Goal: Information Seeking & Learning: Learn about a topic

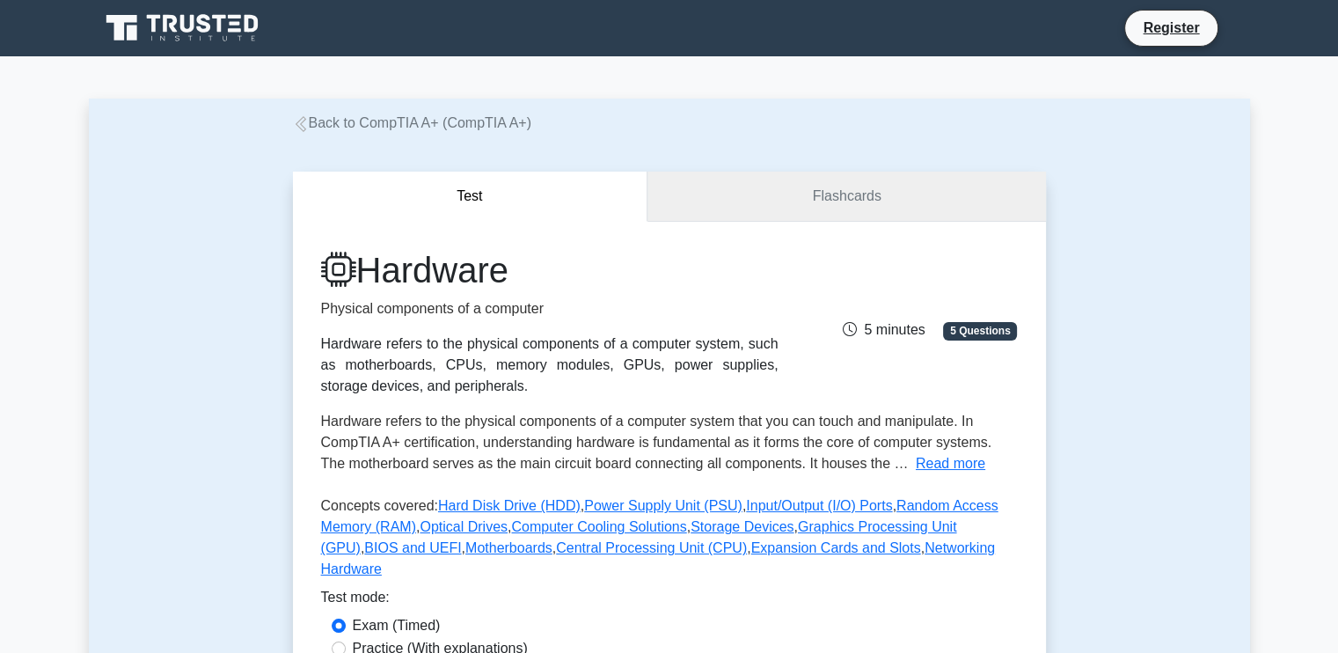
click at [817, 201] on link "Flashcards" at bounding box center [846, 197] width 398 height 50
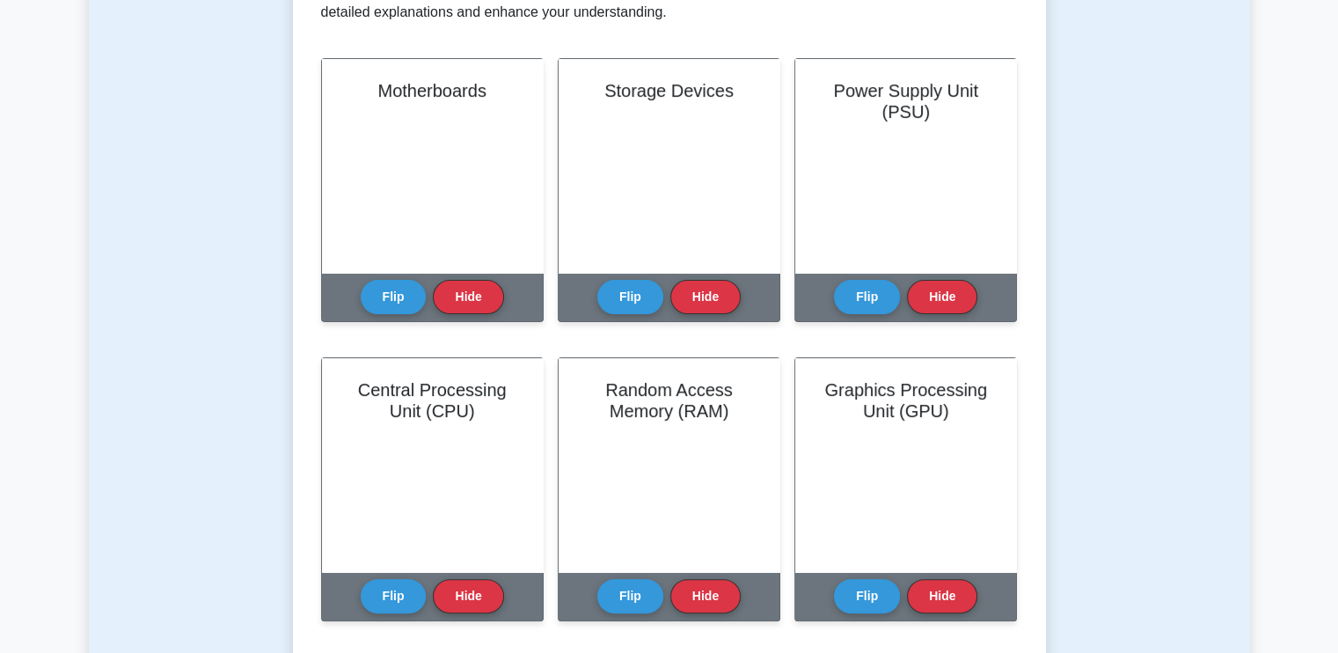
scroll to position [399, 0]
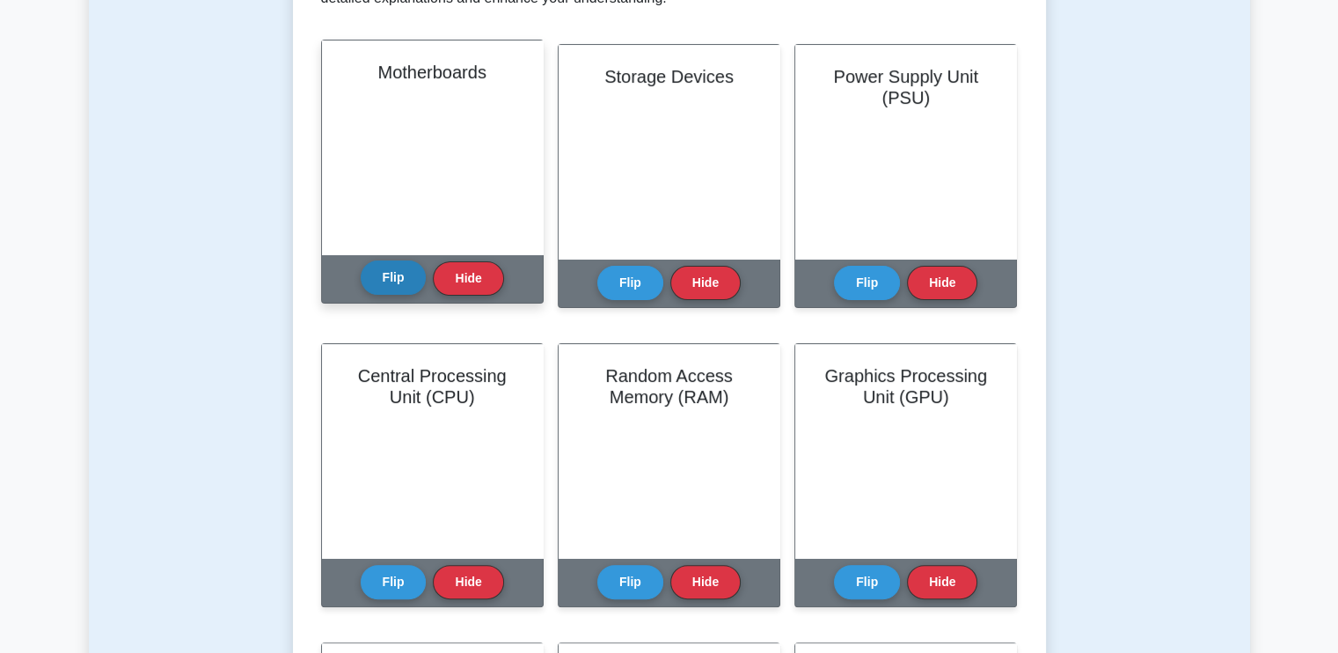
click at [391, 277] on button "Flip" at bounding box center [394, 277] width 66 height 34
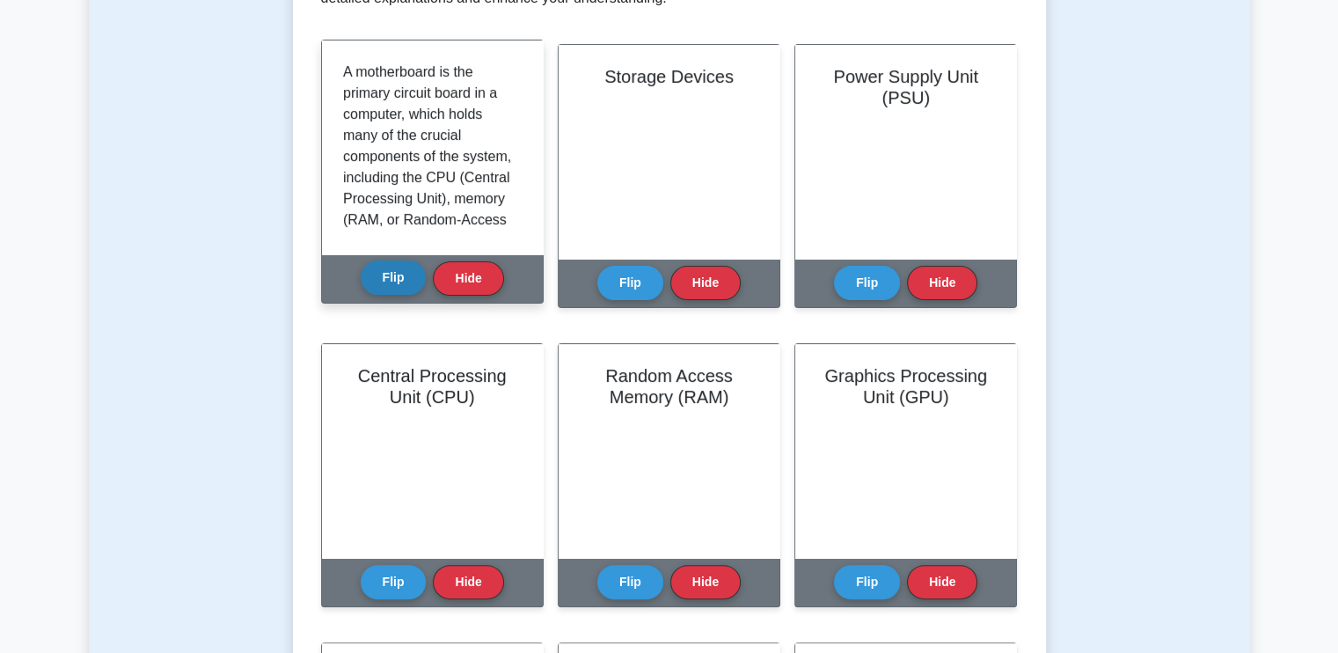
click at [391, 277] on button "Flip" at bounding box center [394, 277] width 66 height 34
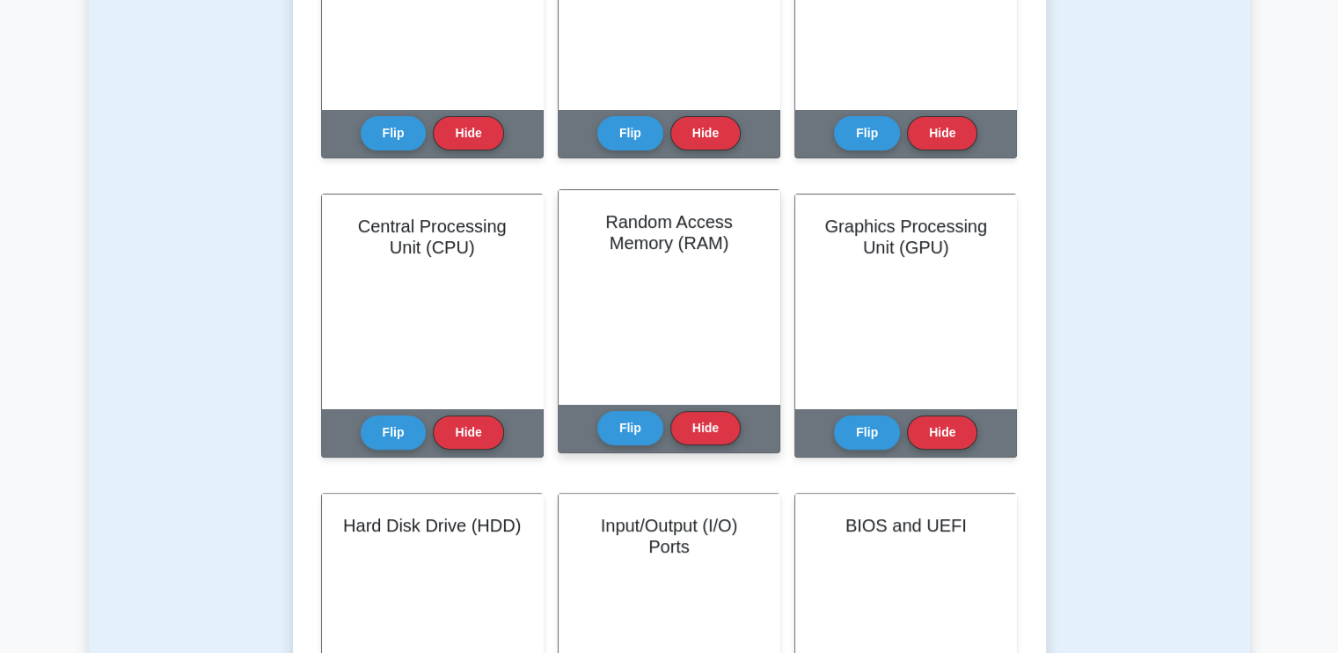
scroll to position [549, 0]
click at [630, 417] on button "Flip" at bounding box center [630, 427] width 66 height 34
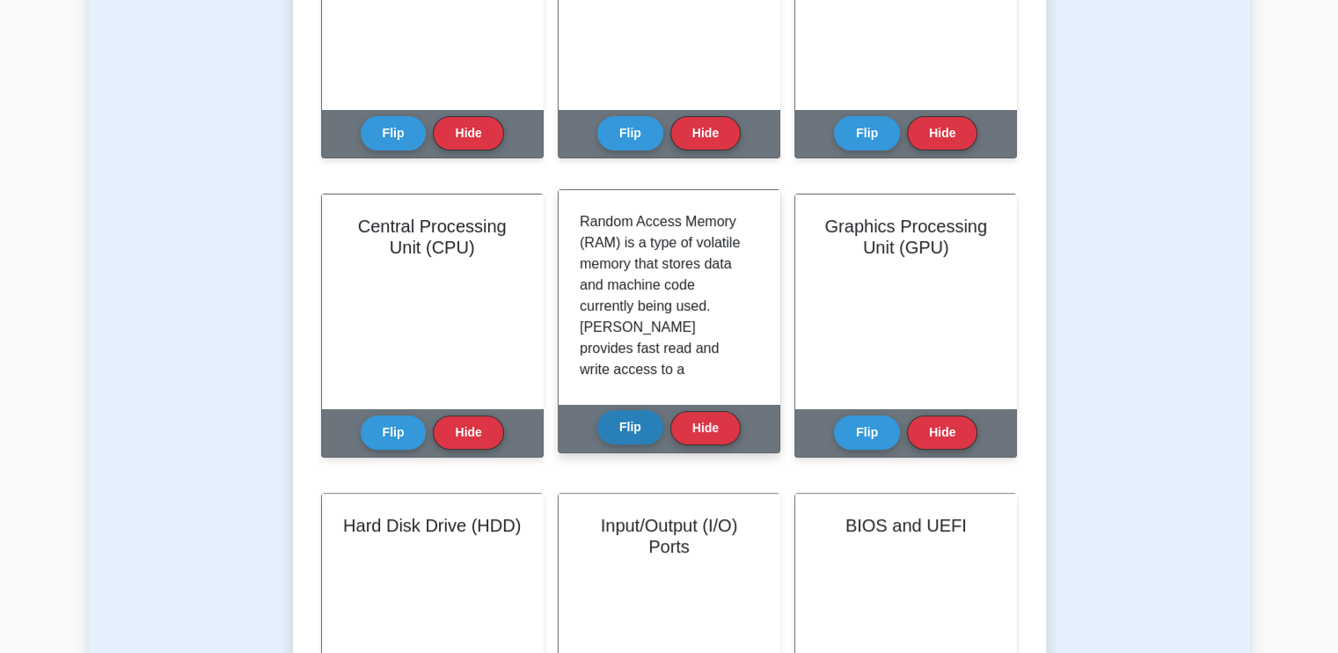
click at [630, 417] on button "Flip" at bounding box center [630, 427] width 66 height 34
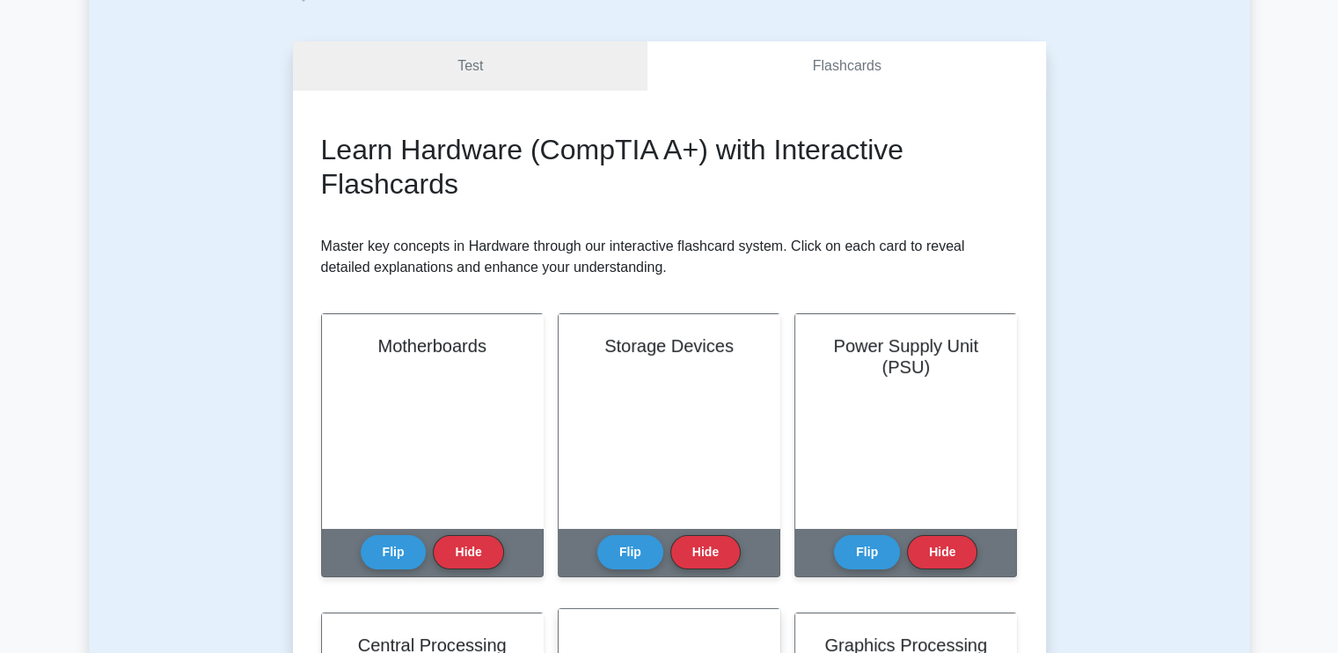
scroll to position [0, 0]
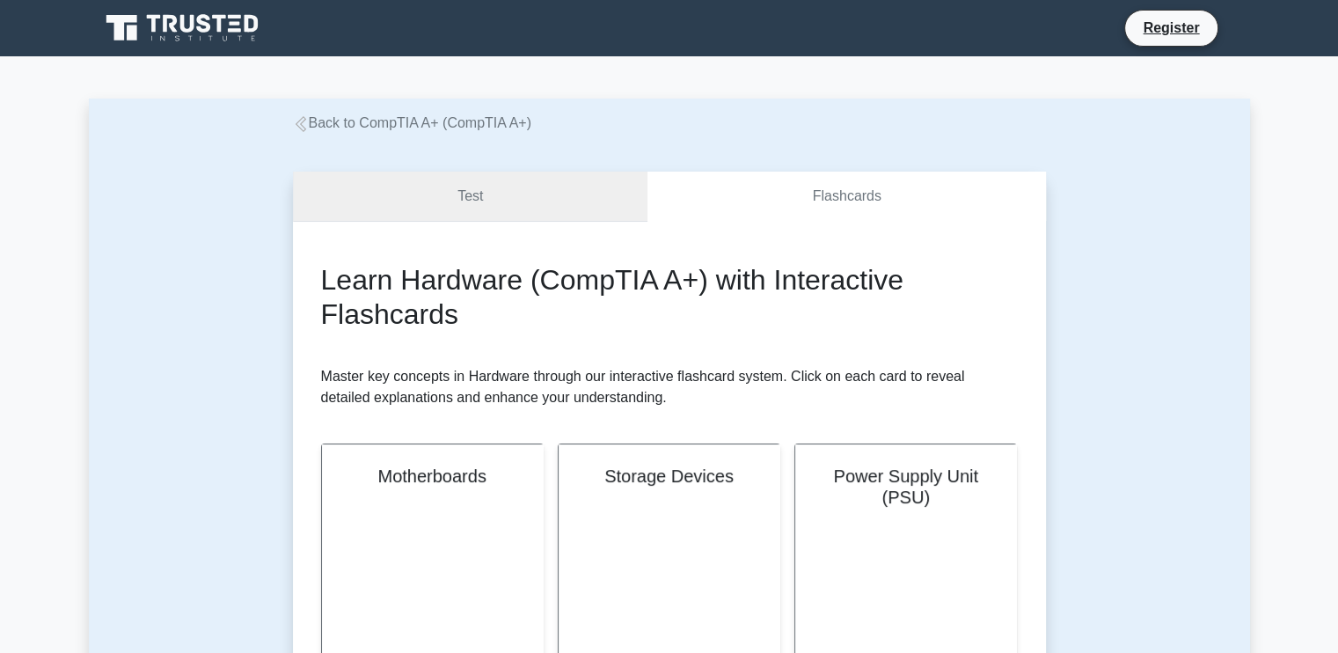
click at [494, 172] on link "Test" at bounding box center [470, 197] width 355 height 50
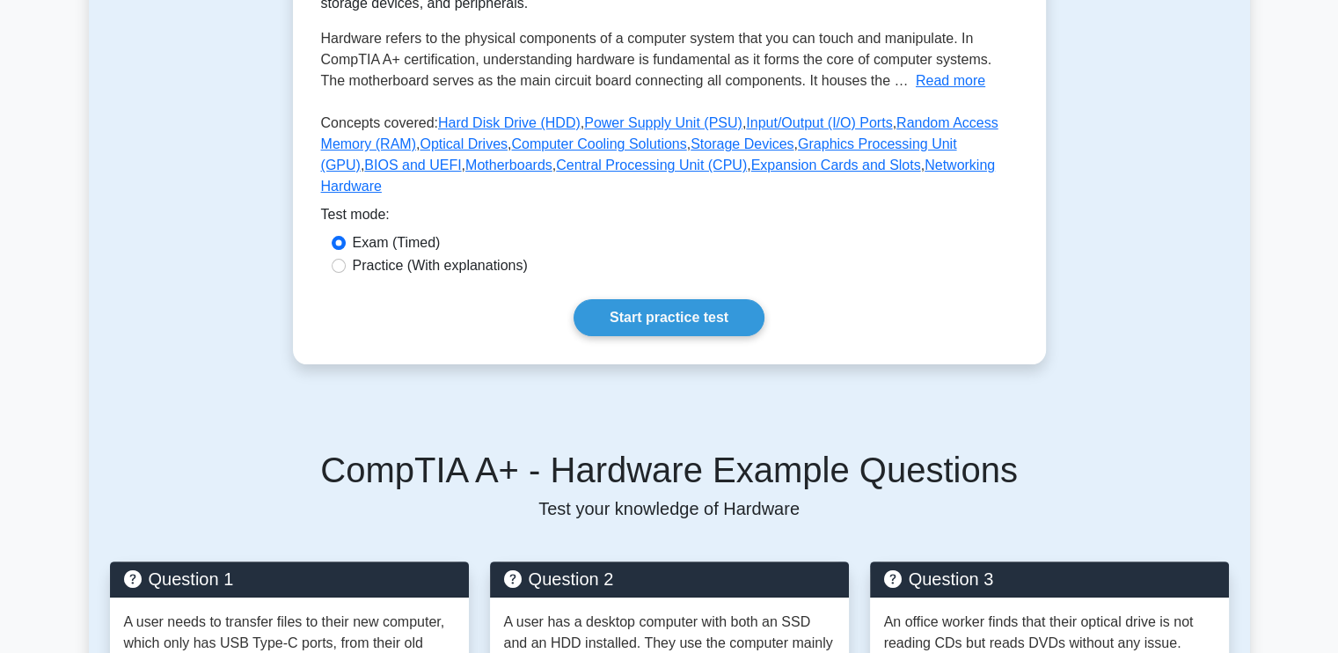
scroll to position [391, 0]
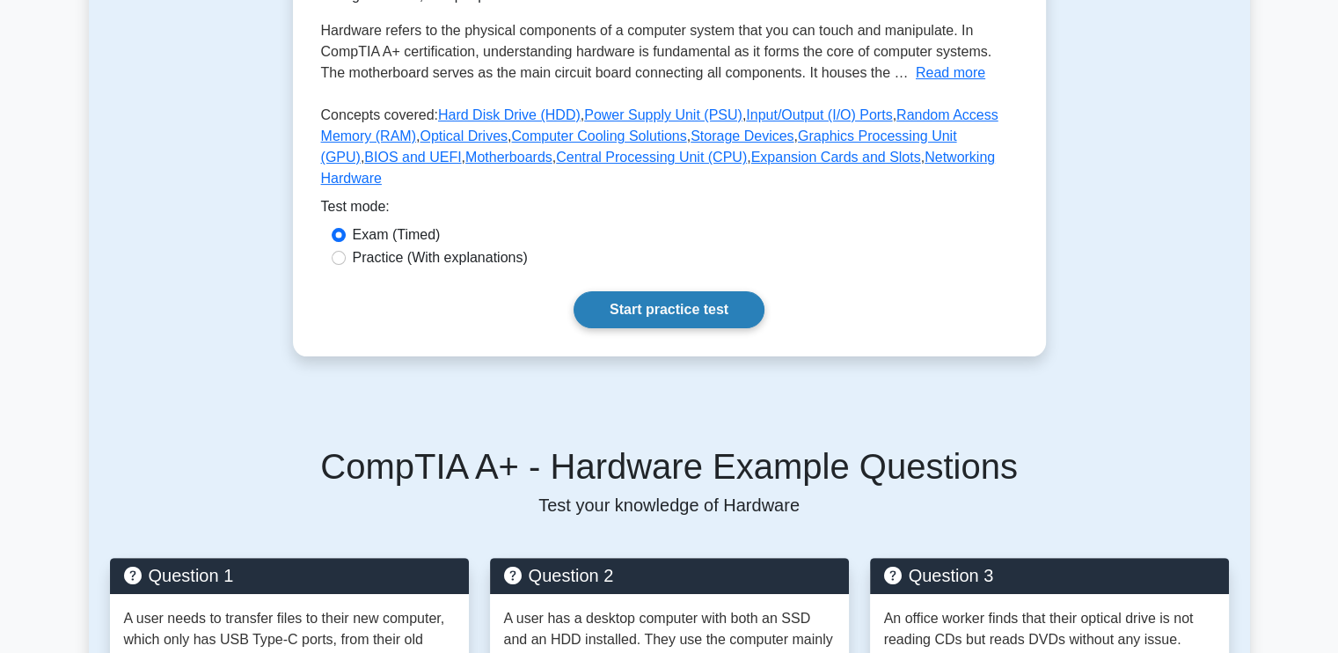
click at [626, 291] on link "Start practice test" at bounding box center [669, 309] width 191 height 37
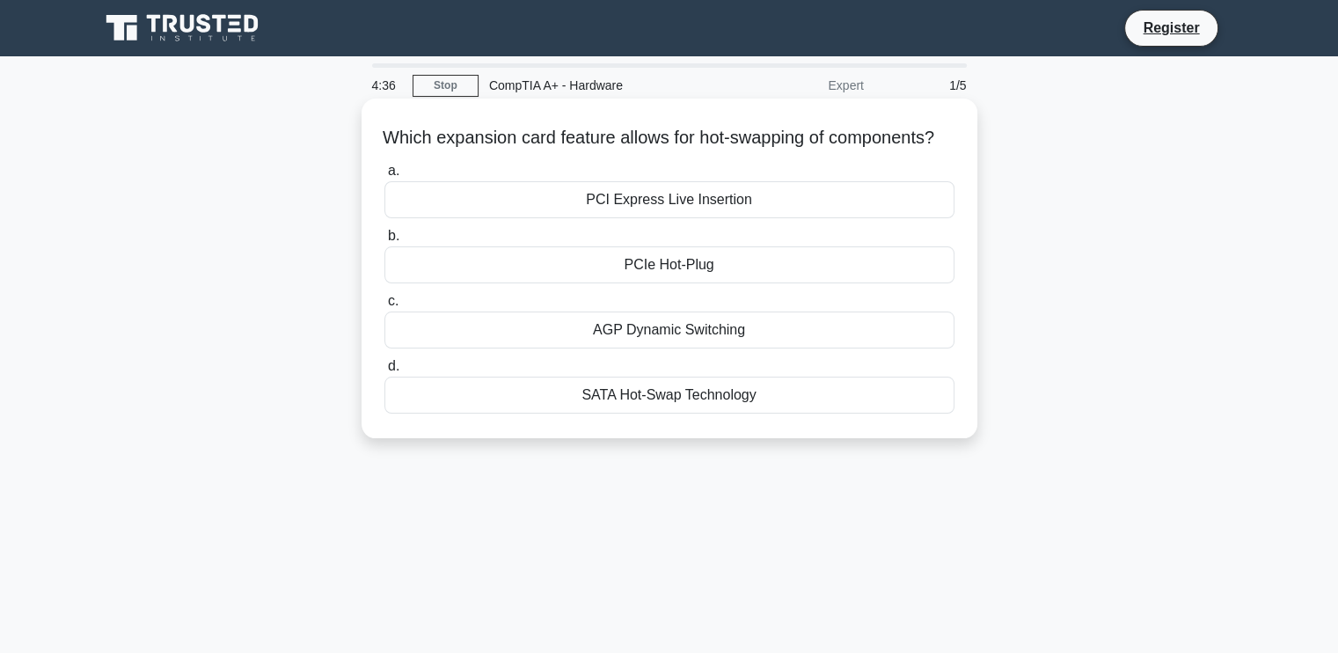
click at [718, 283] on div "PCIe Hot-Plug" at bounding box center [669, 264] width 570 height 37
click at [384, 242] on input "b. PCIe Hot-Plug" at bounding box center [384, 235] width 0 height 11
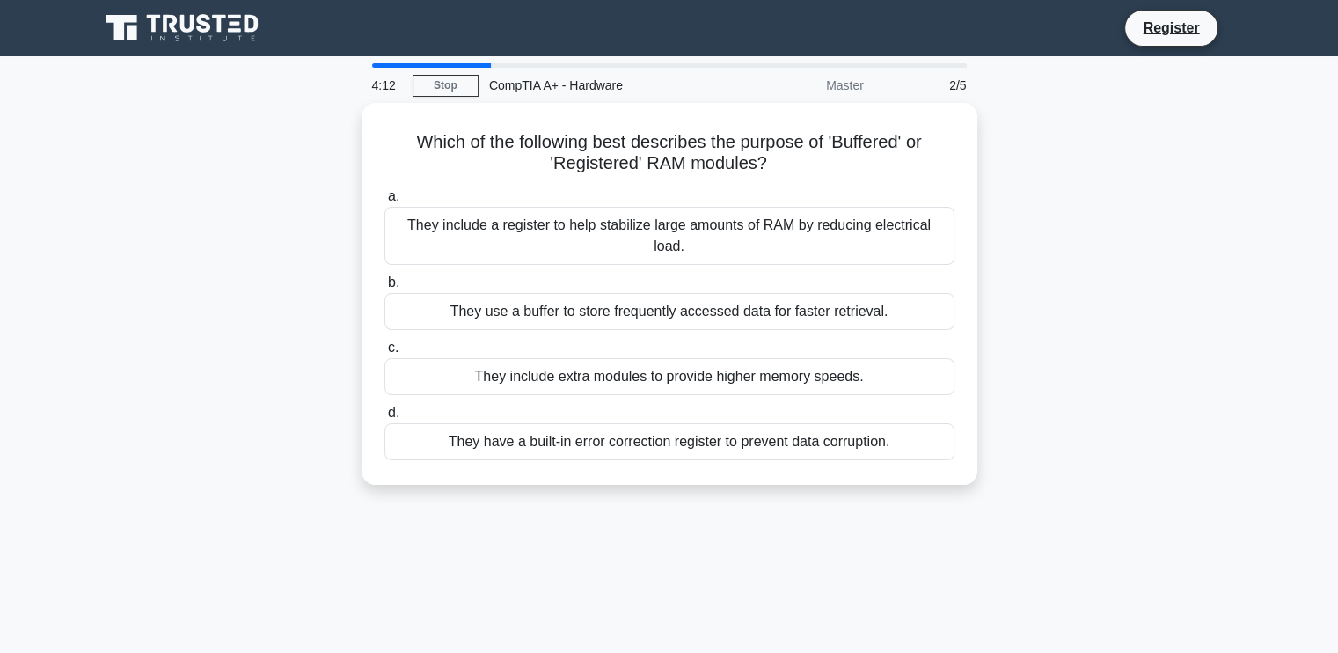
click at [818, 77] on div "Master" at bounding box center [797, 85] width 154 height 35
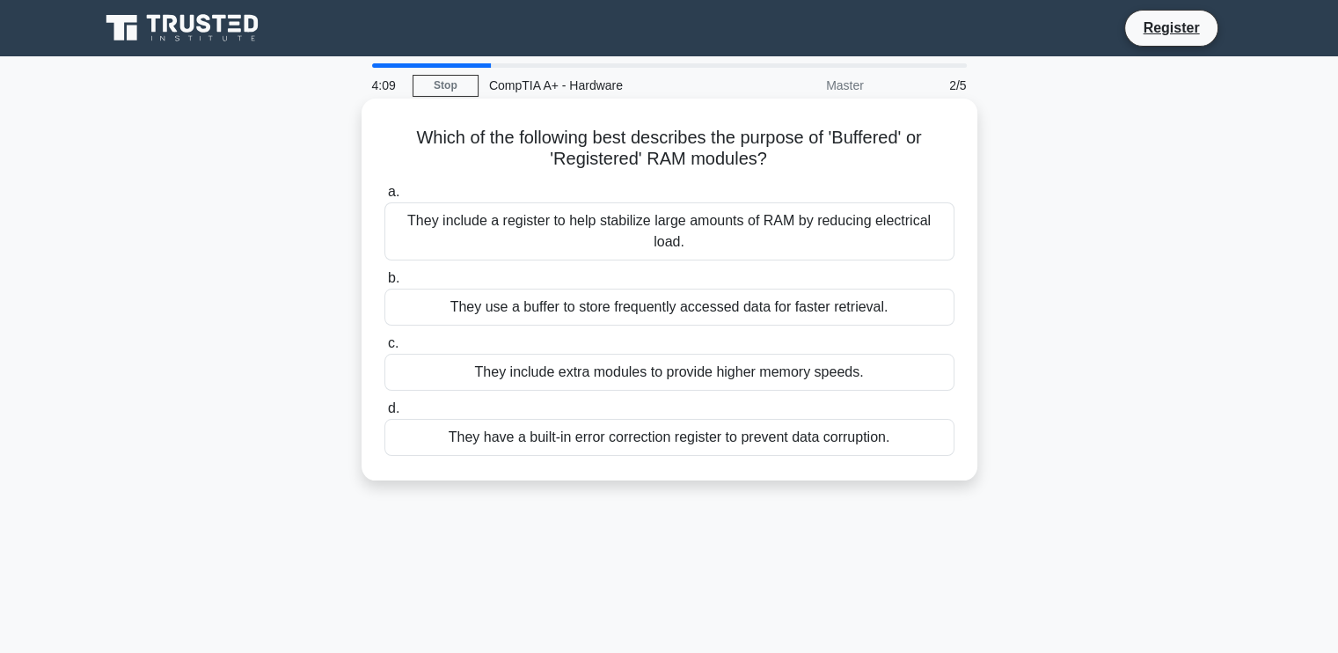
click at [764, 235] on div "They include a register to help stabilize large amounts of RAM by reducing elec…" at bounding box center [669, 231] width 570 height 58
click at [384, 198] on input "a. They include a register to help stabilize large amounts of RAM by reducing e…" at bounding box center [384, 191] width 0 height 11
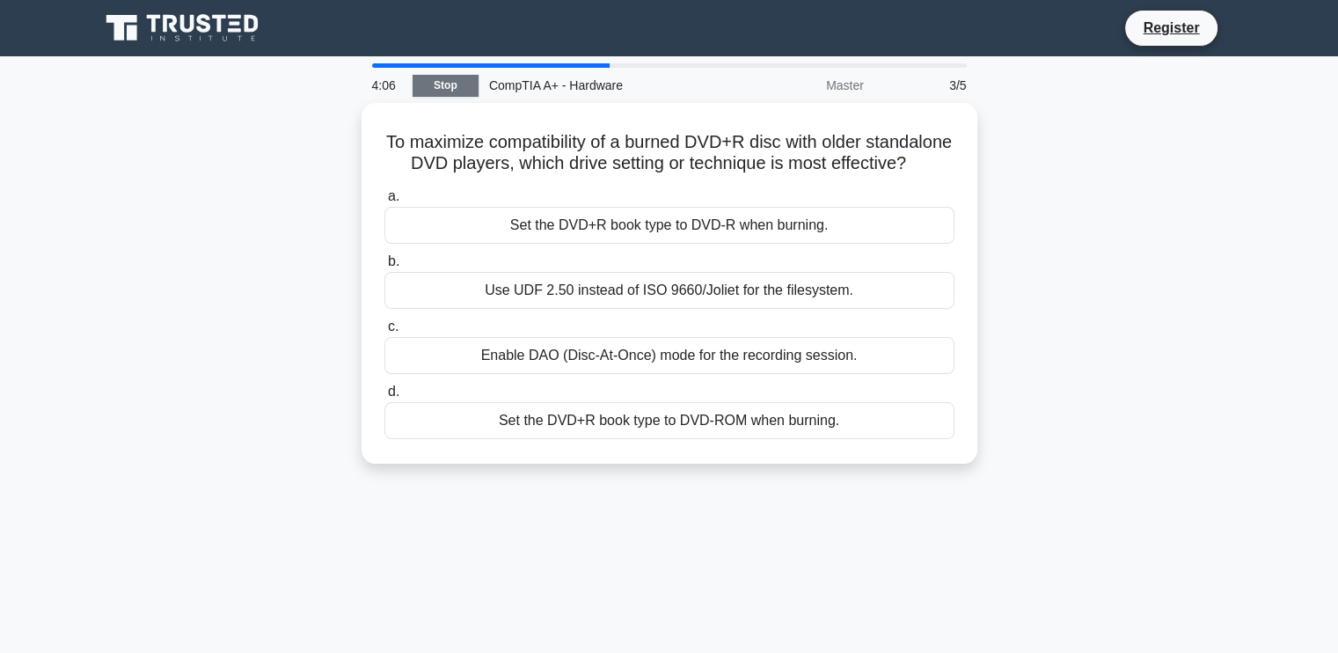
click at [447, 77] on link "Stop" at bounding box center [446, 86] width 66 height 22
